Goal: Task Accomplishment & Management: Manage account settings

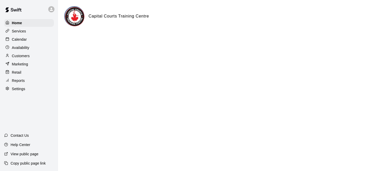
click at [20, 39] on p "Calendar" at bounding box center [19, 39] width 15 height 5
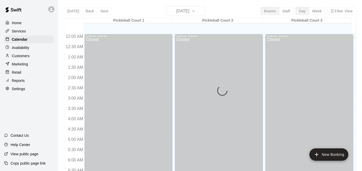
scroll to position [4, 0]
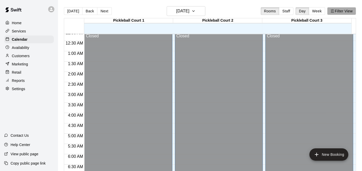
click at [352, 11] on button "Filter View" at bounding box center [342, 11] width 29 height 8
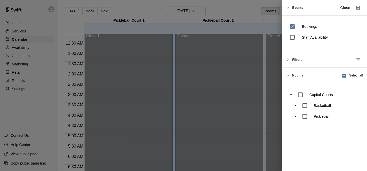
drag, startPoint x: 322, startPoint y: 33, endPoint x: 347, endPoint y: 33, distance: 25.0
click at [347, 33] on div "Staff Availability" at bounding box center [324, 37] width 75 height 11
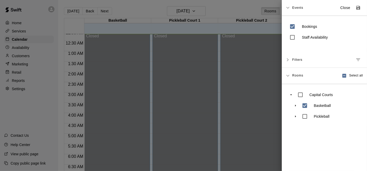
click at [249, 87] on div at bounding box center [183, 85] width 367 height 171
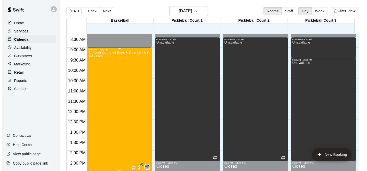
scroll to position [172, 0]
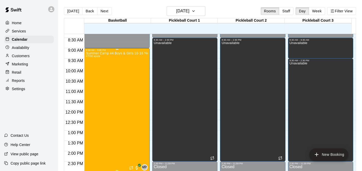
click at [132, 73] on div "Summer Camp #4 Boys & Girls 10-16 Years [DATE]-[DATE] 47/50 spots" at bounding box center [117, 137] width 62 height 171
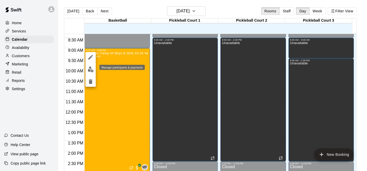
click at [90, 69] on img "edit" at bounding box center [91, 70] width 6 height 6
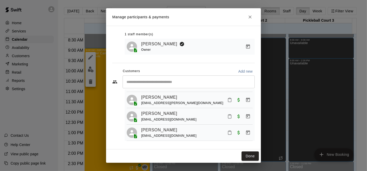
scroll to position [753, 0]
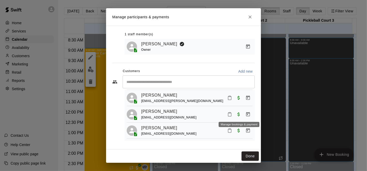
click at [245, 115] on icon "Manage bookings & payment" at bounding box center [247, 114] width 5 height 5
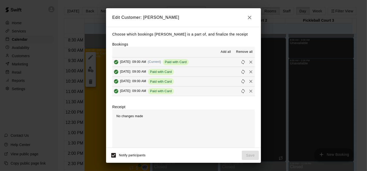
click at [238, 52] on span "Remove all" at bounding box center [244, 52] width 17 height 5
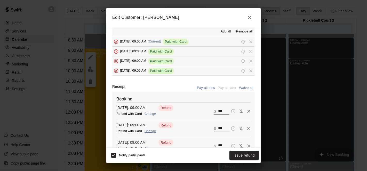
scroll to position [29, 0]
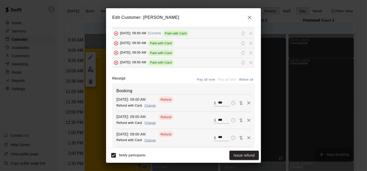
click at [240, 80] on button "Waive all" at bounding box center [246, 80] width 17 height 8
type input "*"
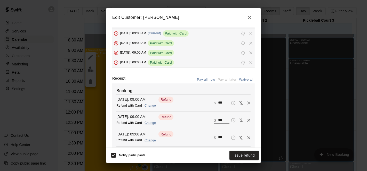
type input "*"
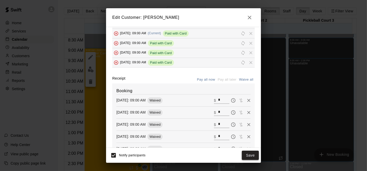
click at [251, 156] on button "Save" at bounding box center [250, 156] width 17 height 10
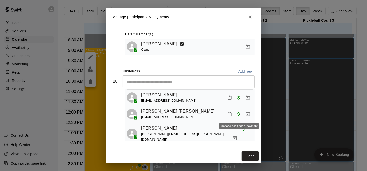
click at [245, 116] on icon "Manage bookings & payment" at bounding box center [247, 114] width 5 height 5
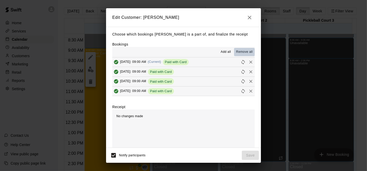
click at [244, 52] on span "Remove all" at bounding box center [244, 52] width 17 height 5
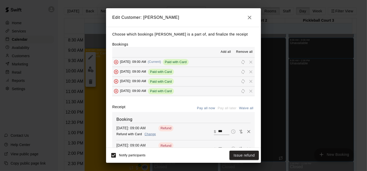
click at [239, 108] on button "Waive all" at bounding box center [246, 108] width 17 height 8
type input "*"
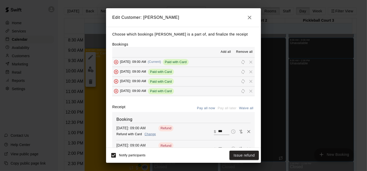
type input "*"
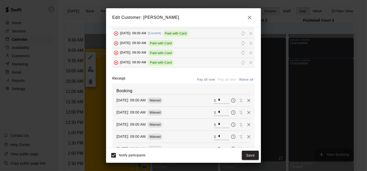
click at [251, 157] on button "Save" at bounding box center [250, 156] width 17 height 10
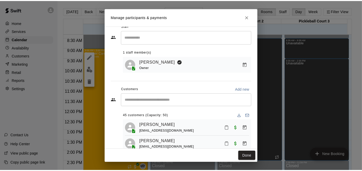
scroll to position [0, 0]
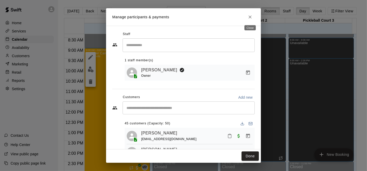
click at [253, 19] on button "Close" at bounding box center [249, 16] width 9 height 9
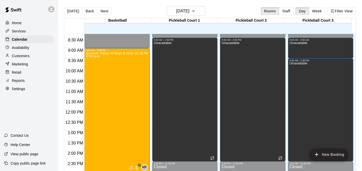
click at [19, 31] on p "Services" at bounding box center [19, 31] width 14 height 5
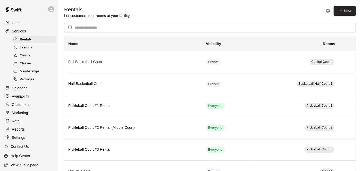
click at [31, 55] on div "Camps" at bounding box center [34, 55] width 44 height 7
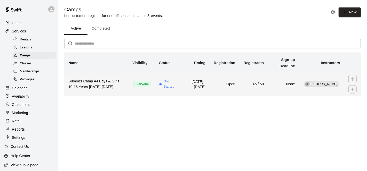
click at [222, 89] on td "Open" at bounding box center [224, 84] width 30 height 22
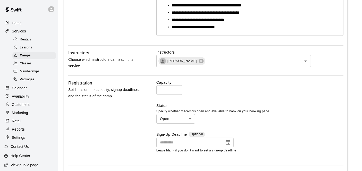
scroll to position [143, 0]
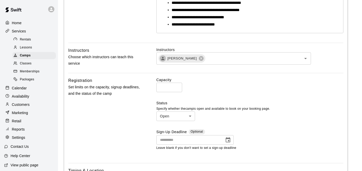
click at [176, 87] on input "**" at bounding box center [170, 88] width 26 height 10
type input "**"
click at [176, 87] on input "**" at bounding box center [170, 88] width 26 height 10
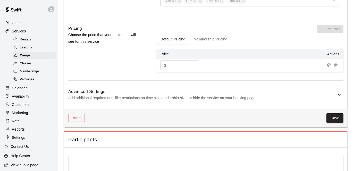
scroll to position [458, 0]
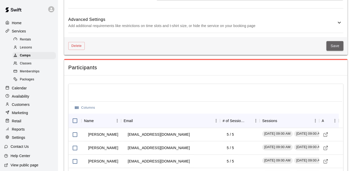
click at [339, 46] on button "Save" at bounding box center [335, 46] width 17 height 10
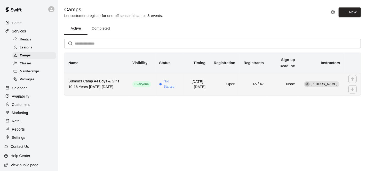
click at [116, 82] on h6 "Summer Camp #4 Boys & Girls 10-16 Years [DATE]-[DATE]" at bounding box center [96, 84] width 56 height 11
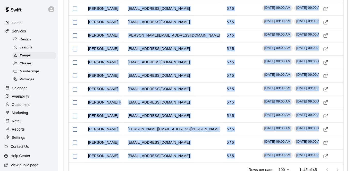
scroll to position [1048, 0]
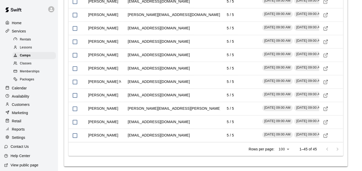
drag, startPoint x: 88, startPoint y: 31, endPoint x: 171, endPoint y: 130, distance: 129.2
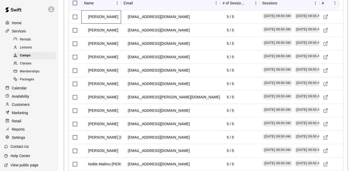
scroll to position [560, 0]
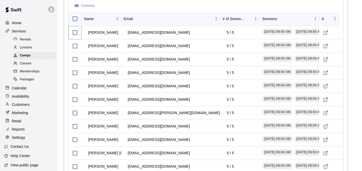
click at [81, 30] on div at bounding box center [75, 32] width 13 height 13
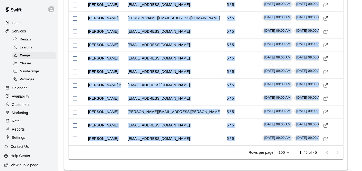
scroll to position [1048, 0]
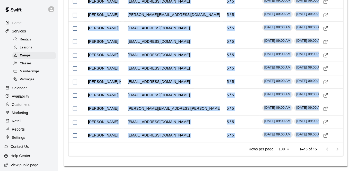
drag, startPoint x: 92, startPoint y: 34, endPoint x: 187, endPoint y: 141, distance: 143.1
copy div "[PERSON_NAME] [PERSON_NAME][EMAIL_ADDRESS][DOMAIN_NAME] 5 / [DATE], 2025 - 09:0…"
click at [23, 63] on span "Classes" at bounding box center [26, 63] width 12 height 5
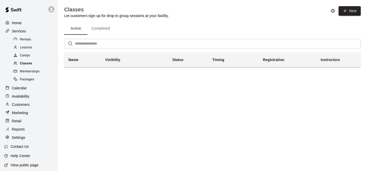
click at [34, 63] on div "Classes" at bounding box center [34, 63] width 44 height 7
click at [25, 55] on span "Camps" at bounding box center [25, 55] width 10 height 5
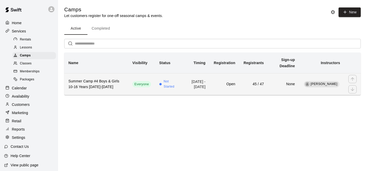
click at [116, 81] on h6 "Summer Camp #4 Boys & Girls 10-16 Years [DATE]-[DATE]" at bounding box center [96, 84] width 56 height 11
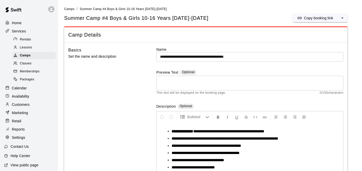
click at [97, 90] on div "Basics Set the name and description" at bounding box center [104, 116] width 72 height 139
